Goal: Task Accomplishment & Management: Manage account settings

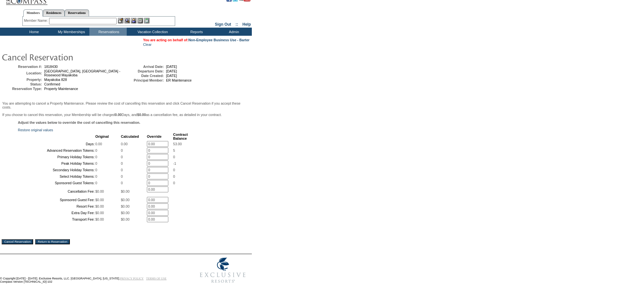
scroll to position [67, 0]
click at [25, 242] on input "Cancel Reservation" at bounding box center [18, 241] width 32 height 5
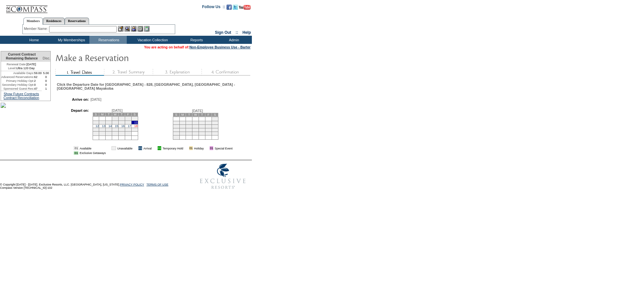
click at [137, 126] on link "18" at bounding box center [135, 125] width 3 height 3
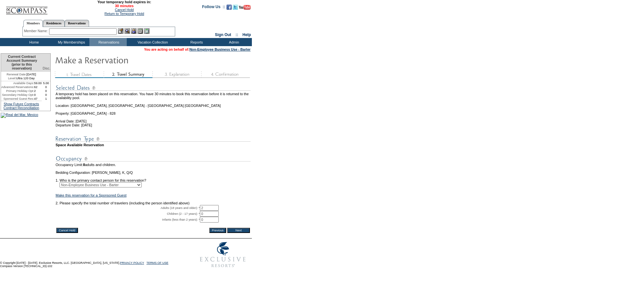
drag, startPoint x: 214, startPoint y: 219, endPoint x: 203, endPoint y: 207, distance: 15.7
click at [204, 209] on tbody "A temporary hold has been placed on this reservation. You have 30 minutes to bo…" at bounding box center [153, 153] width 195 height 147
type input "2"
click at [203, 201] on td at bounding box center [153, 199] width 195 height 4
click at [126, 197] on link "Make this reservation for a Sponsored Guest" at bounding box center [91, 195] width 71 height 4
